Goal: Information Seeking & Learning: Check status

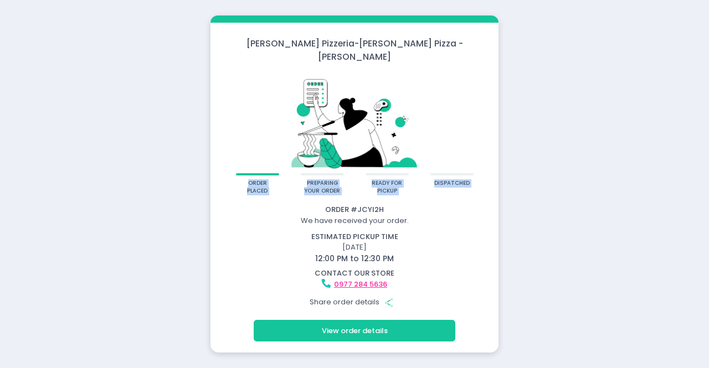
click at [147, 76] on div "[PERSON_NAME] Pizzeria - [PERSON_NAME] Pizza - [PERSON_NAME] order placed prepa…" at bounding box center [354, 184] width 709 height 368
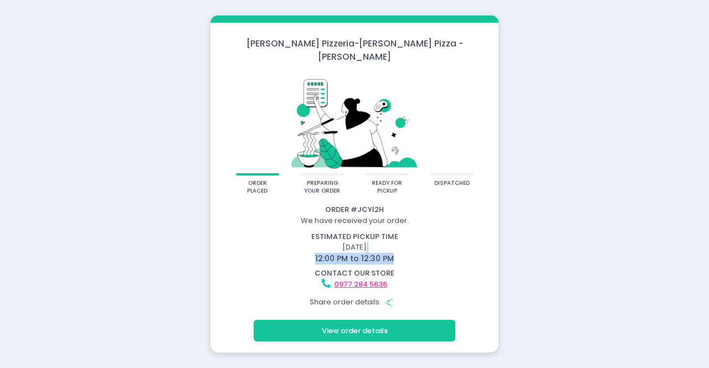
click at [431, 248] on div "estimated pickup time September 2, 2025 12:00 PM to 12:30 PM" at bounding box center [355, 248] width 299 height 33
click at [133, 227] on div "[PERSON_NAME] Pizzeria - [PERSON_NAME] Pizza - [PERSON_NAME] order placed prepa…" at bounding box center [354, 184] width 709 height 368
click at [58, 197] on div "[PERSON_NAME] Pizzeria - [PERSON_NAME] Pizza - [PERSON_NAME] order placed prepa…" at bounding box center [354, 184] width 709 height 368
click at [192, 159] on div "[PERSON_NAME] Pizzeria - [PERSON_NAME] Pizza - [PERSON_NAME] order placed prepa…" at bounding box center [354, 184] width 709 height 368
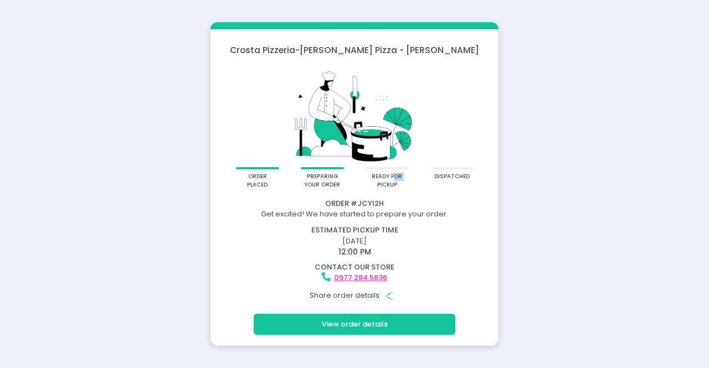
drag, startPoint x: 392, startPoint y: 181, endPoint x: 364, endPoint y: 182, distance: 27.7
click at [364, 182] on div "order placed preparing your order ready for pickup dispatched" at bounding box center [354, 179] width 288 height 25
drag, startPoint x: 373, startPoint y: 178, endPoint x: 407, endPoint y: 191, distance: 36.3
click at [407, 191] on div "ready for pickup" at bounding box center [387, 179] width 43 height 25
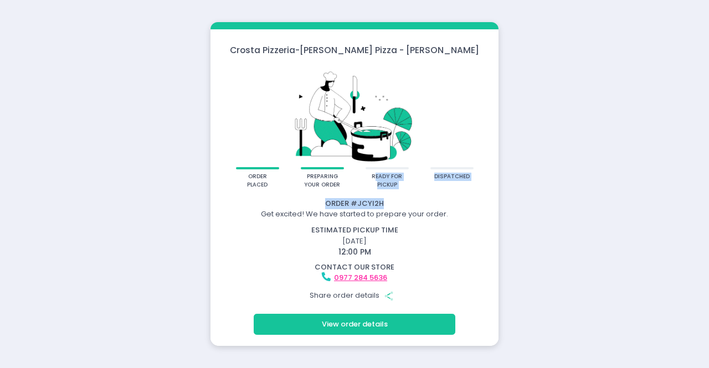
drag, startPoint x: 375, startPoint y: 177, endPoint x: 408, endPoint y: 194, distance: 37.2
click at [408, 194] on div "[PERSON_NAME] Pizzeria - [PERSON_NAME] Pizza - [PERSON_NAME] order placed prepa…" at bounding box center [354, 184] width 288 height 324
click at [408, 194] on div "Order # JCYI2H Get excited! We have started to prepare your order. estimated pi…" at bounding box center [354, 251] width 288 height 116
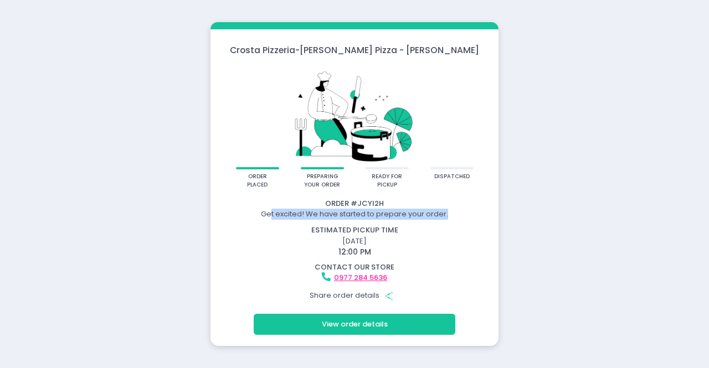
drag, startPoint x: 506, startPoint y: 211, endPoint x: 272, endPoint y: 219, distance: 233.9
click at [272, 219] on div "Crosta Pizzeria - Crosta Pizza - Salcedo order placed preparing your order read…" at bounding box center [354, 184] width 709 height 368
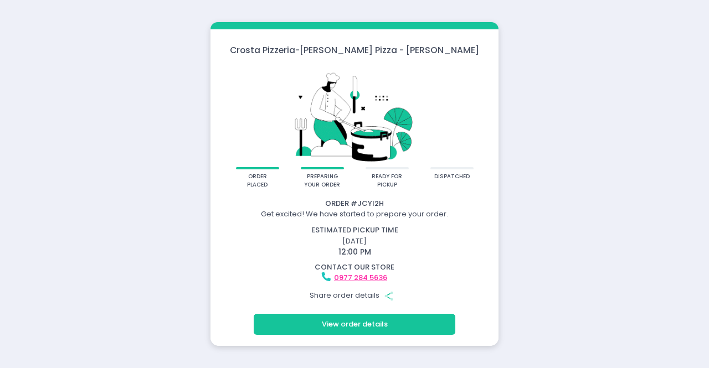
click at [388, 245] on div "estimated pickup time September 2, 2025 12:00 PM" at bounding box center [355, 241] width 299 height 33
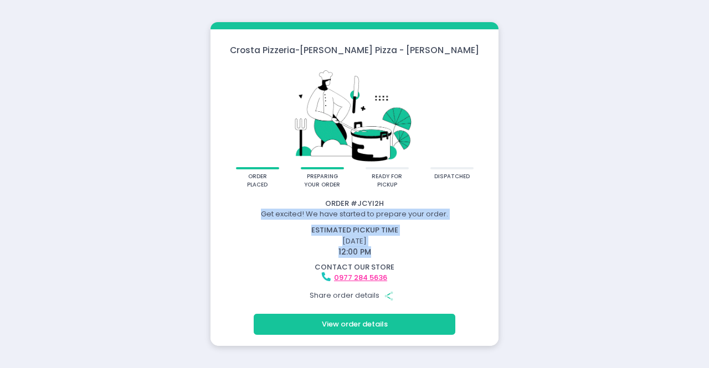
drag, startPoint x: 375, startPoint y: 254, endPoint x: 235, endPoint y: 209, distance: 147.2
click at [235, 209] on div "Order # JCYI2H Get excited! We have started to prepare your order. estimated pi…" at bounding box center [354, 252] width 285 height 109
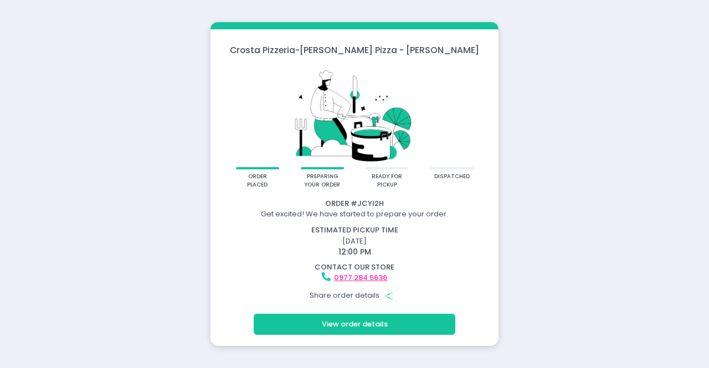
click at [235, 209] on div "Get excited! We have started to prepare your order." at bounding box center [354, 214] width 285 height 11
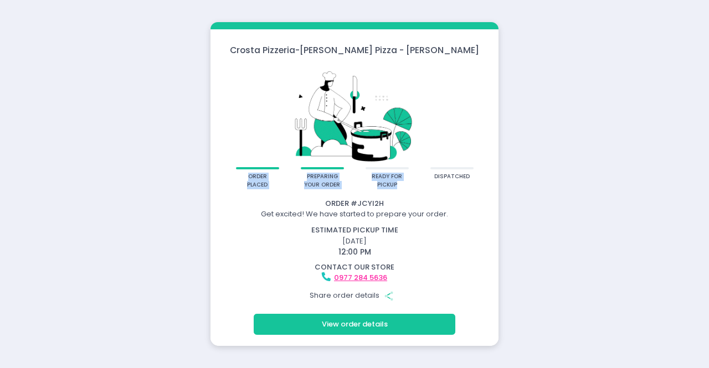
drag, startPoint x: 485, startPoint y: 173, endPoint x: 240, endPoint y: 177, distance: 244.9
click at [240, 177] on div "order placed preparing your order ready for pickup dispatched" at bounding box center [354, 179] width 288 height 25
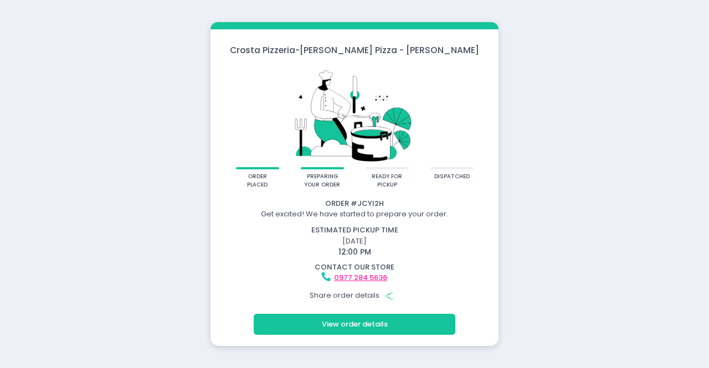
click at [453, 199] on div "Order # JCYI2H" at bounding box center [354, 203] width 285 height 11
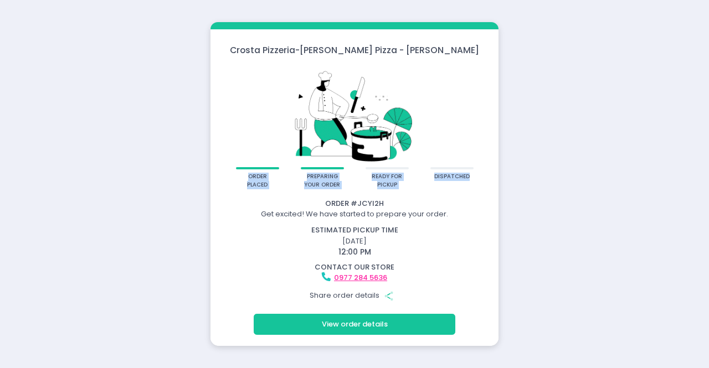
drag, startPoint x: 470, startPoint y: 174, endPoint x: 246, endPoint y: 180, distance: 223.9
click at [246, 180] on div "order placed preparing your order ready for pickup dispatched" at bounding box center [354, 179] width 288 height 25
click at [365, 332] on button "View order details" at bounding box center [355, 324] width 202 height 21
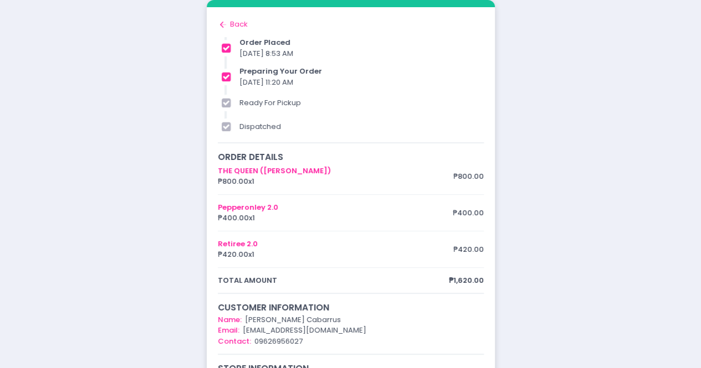
drag, startPoint x: 325, startPoint y: 85, endPoint x: 235, endPoint y: 44, distance: 98.7
click at [235, 44] on div "order placed 02/09/2025 8:53 AM preparing your order 02/09/2025 11:20 AM ready …" at bounding box center [351, 86] width 266 height 98
click at [228, 22] on icon "Back to home Created with Sketch." at bounding box center [223, 24] width 11 height 11
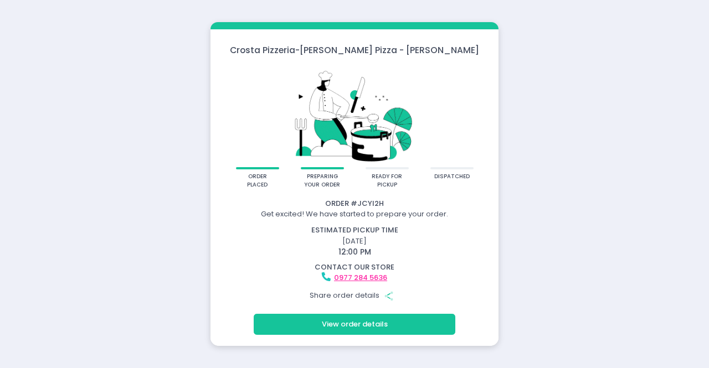
drag, startPoint x: 164, startPoint y: 219, endPoint x: 164, endPoint y: 207, distance: 12.2
click at [164, 219] on div "[PERSON_NAME] Pizzeria - [PERSON_NAME] Pizza - [PERSON_NAME] order placed prepa…" at bounding box center [354, 184] width 709 height 368
click at [204, 181] on div "Crosta Pizzeria - Crosta Pizza - Salcedo order placed preparing your order read…" at bounding box center [354, 184] width 709 height 368
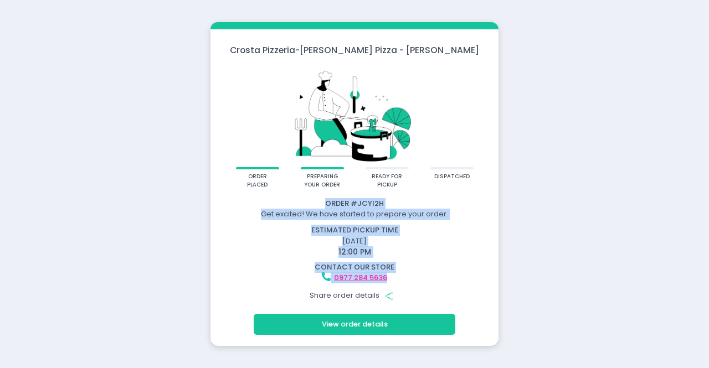
drag, startPoint x: 528, startPoint y: 278, endPoint x: 146, endPoint y: 198, distance: 390.4
click at [146, 198] on div "Crosta Pizzeria - Crosta Pizza - Salcedo order placed preparing your order read…" at bounding box center [354, 184] width 709 height 368
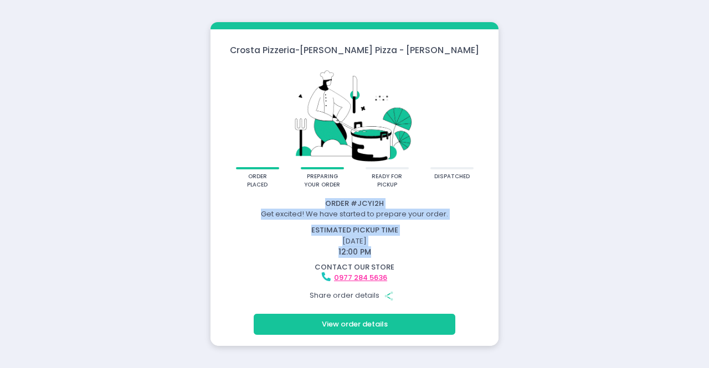
drag, startPoint x: 436, startPoint y: 256, endPoint x: 318, endPoint y: 197, distance: 132.0
click at [318, 197] on div "Order # JCYI2H Get excited! We have started to prepare your order. estimated pi…" at bounding box center [354, 251] width 288 height 116
click at [175, 193] on div "[PERSON_NAME] Pizzeria - [PERSON_NAME] Pizza - [PERSON_NAME] order placed prepa…" at bounding box center [354, 184] width 709 height 368
drag, startPoint x: 399, startPoint y: 251, endPoint x: 320, endPoint y: 202, distance: 92.8
click at [320, 202] on div "Order # JCYI2H Get excited! We have started to prepare your order. estimated pi…" at bounding box center [354, 252] width 285 height 109
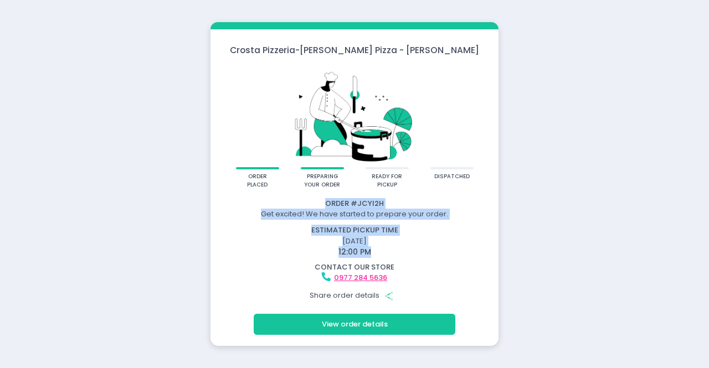
click at [411, 225] on div "estimated pickup time" at bounding box center [354, 230] width 285 height 11
drag, startPoint x: 389, startPoint y: 254, endPoint x: 321, endPoint y: 198, distance: 88.2
click at [321, 198] on div "Order # JCYI2H Get excited! We have started to prepare your order. estimated pi…" at bounding box center [354, 252] width 285 height 109
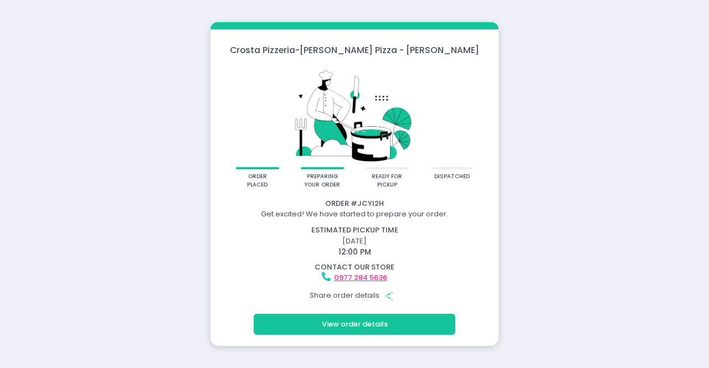
click at [173, 229] on div "[PERSON_NAME] Pizzeria - [PERSON_NAME] Pizza - [PERSON_NAME] order placed prepa…" at bounding box center [354, 184] width 709 height 368
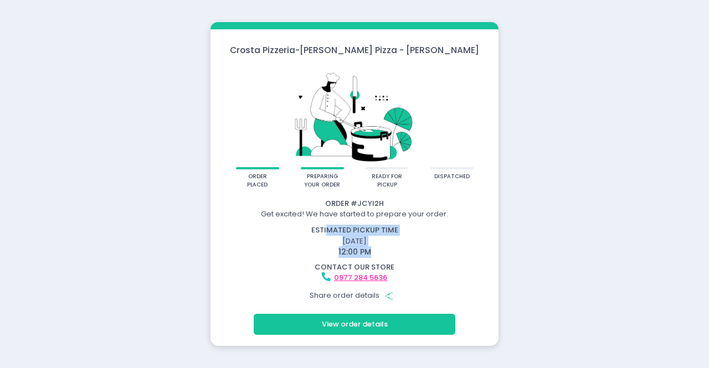
drag, startPoint x: 327, startPoint y: 229, endPoint x: 387, endPoint y: 254, distance: 64.8
click at [387, 254] on div "estimated pickup time [DATE] 12:00 PM" at bounding box center [355, 241] width 299 height 33
drag, startPoint x: 387, startPoint y: 254, endPoint x: 299, endPoint y: 227, distance: 91.6
click at [299, 227] on div "estimated pickup time [DATE] 12:00 PM" at bounding box center [355, 241] width 299 height 33
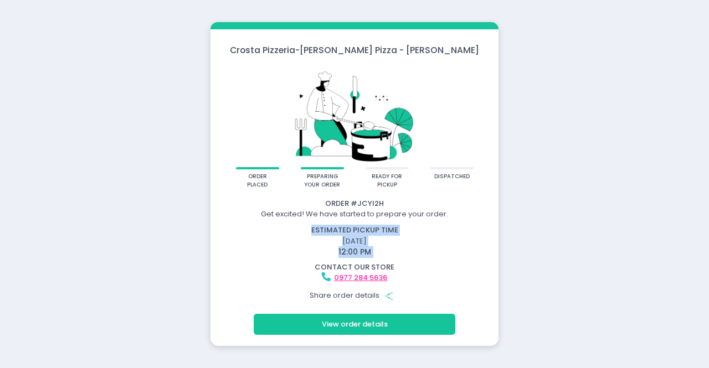
click at [299, 227] on div "estimated pickup time" at bounding box center [354, 230] width 285 height 11
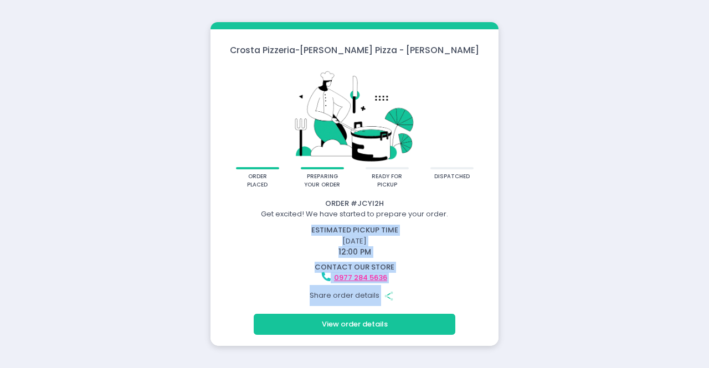
drag, startPoint x: 296, startPoint y: 227, endPoint x: 428, endPoint y: 301, distance: 151.8
click at [428, 301] on div "Order # JCYI2H Get excited! We have started to prepare your order. estimated pi…" at bounding box center [354, 252] width 285 height 109
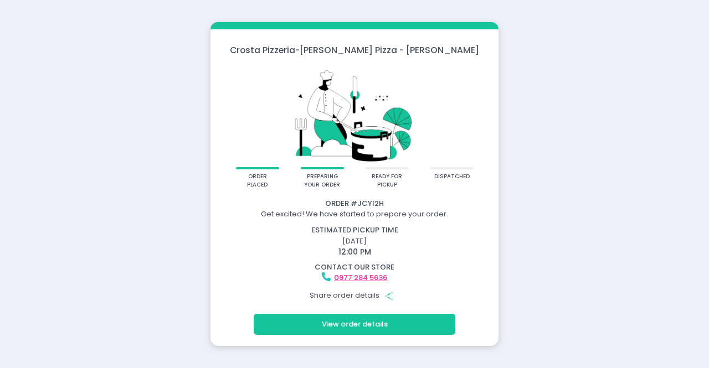
click at [428, 301] on div "Share order details Share Created with Sketch." at bounding box center [354, 295] width 285 height 21
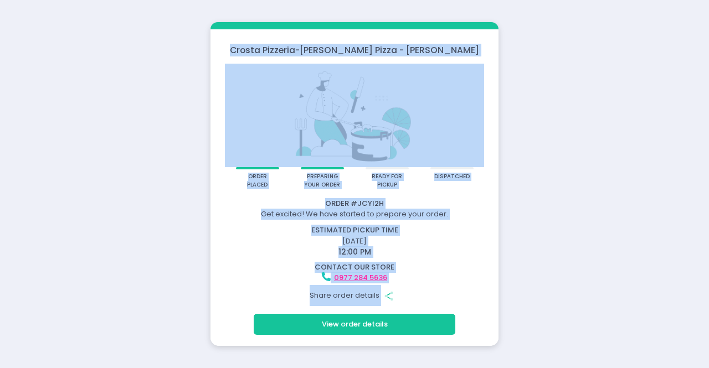
drag, startPoint x: 445, startPoint y: 295, endPoint x: 267, endPoint y: 42, distance: 309.7
click at [267, 42] on div "[PERSON_NAME] Pizzeria - [PERSON_NAME] Pizza - [PERSON_NAME] order placed prepa…" at bounding box center [354, 184] width 288 height 324
click at [189, 111] on div "[PERSON_NAME] Pizzeria - [PERSON_NAME] Pizza - [PERSON_NAME] order placed prepa…" at bounding box center [354, 184] width 709 height 368
drag, startPoint x: 449, startPoint y: 300, endPoint x: 251, endPoint y: 43, distance: 323.5
click at [251, 47] on div "[PERSON_NAME] Pizzeria - [PERSON_NAME] Pizza - [PERSON_NAME] order placed prepa…" at bounding box center [354, 184] width 288 height 324
